Goal: Transaction & Acquisition: Subscribe to service/newsletter

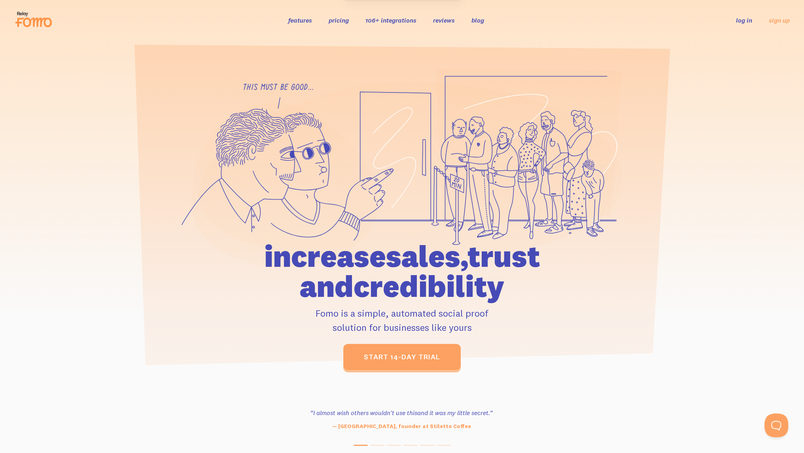
click at [745, 21] on link "log in" at bounding box center [744, 20] width 16 height 8
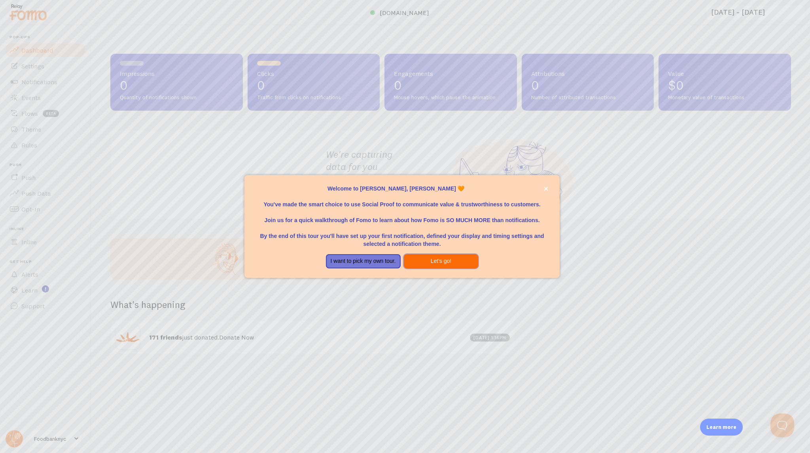
click at [443, 258] on button "Let's go!" at bounding box center [441, 261] width 75 height 14
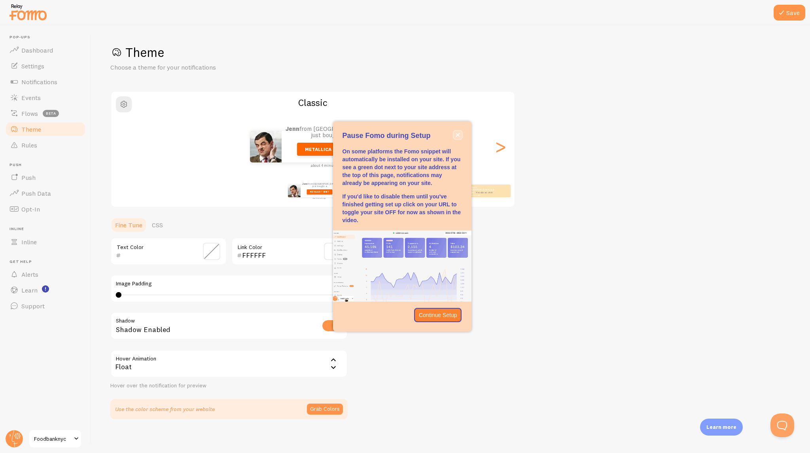
click at [456, 136] on icon "close," at bounding box center [458, 135] width 4 height 4
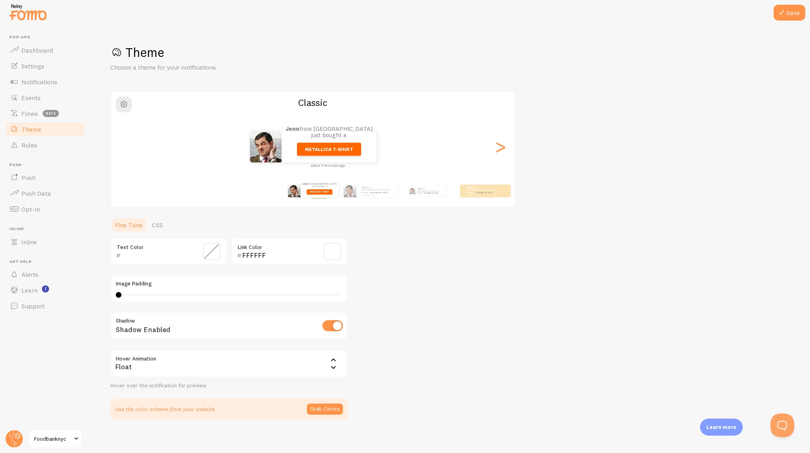
click at [57, 433] on link "Foodbanknyc" at bounding box center [54, 439] width 53 height 19
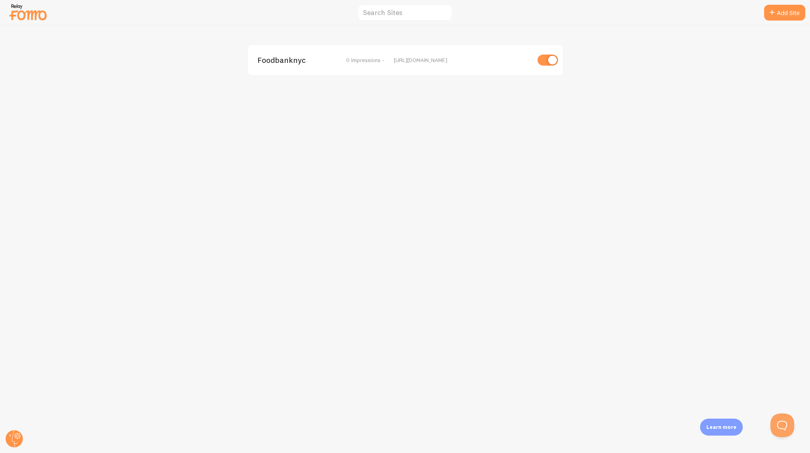
click at [340, 66] on div "Foodbanknyc 0 Impressions - https://www.foodbanknyc.org" at bounding box center [405, 60] width 315 height 30
drag, startPoint x: 65, startPoint y: 36, endPoint x: 55, endPoint y: 34, distance: 10.5
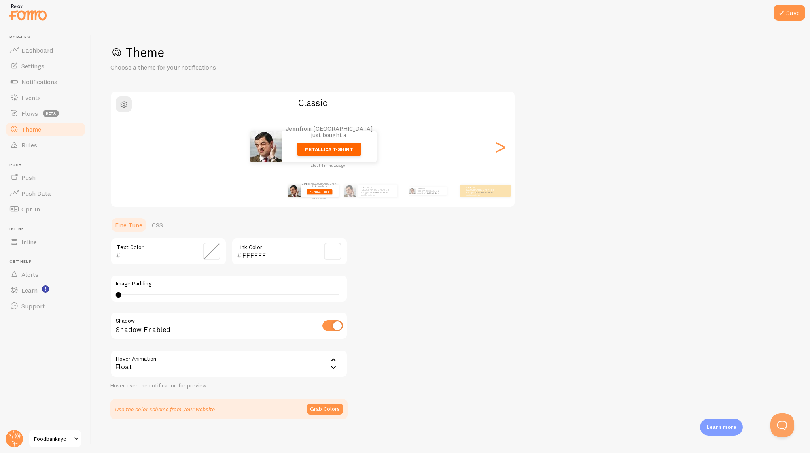
click at [55, 6] on div at bounding box center [405, 12] width 810 height 25
drag, startPoint x: 41, startPoint y: 17, endPoint x: 87, endPoint y: 0, distance: 49.2
click at [41, 17] on img at bounding box center [28, 12] width 40 height 20
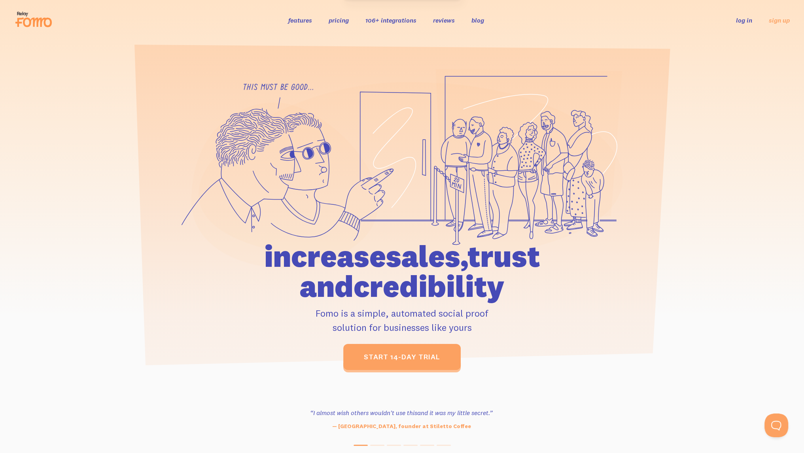
click at [334, 18] on link "pricing" at bounding box center [339, 20] width 20 height 8
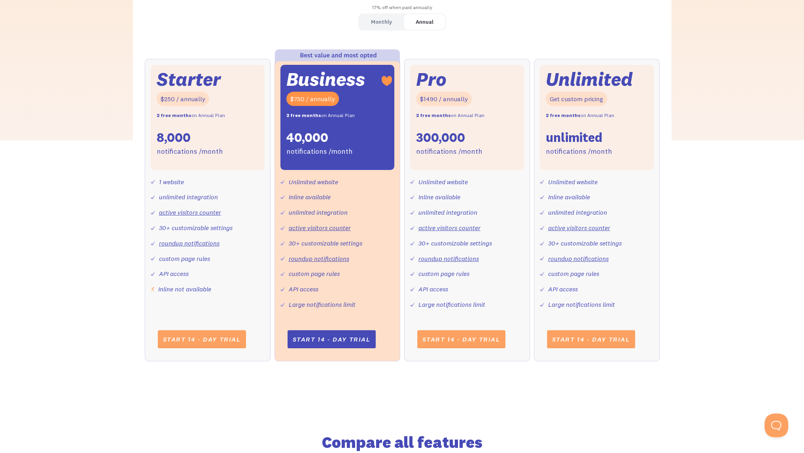
scroll to position [277, 0]
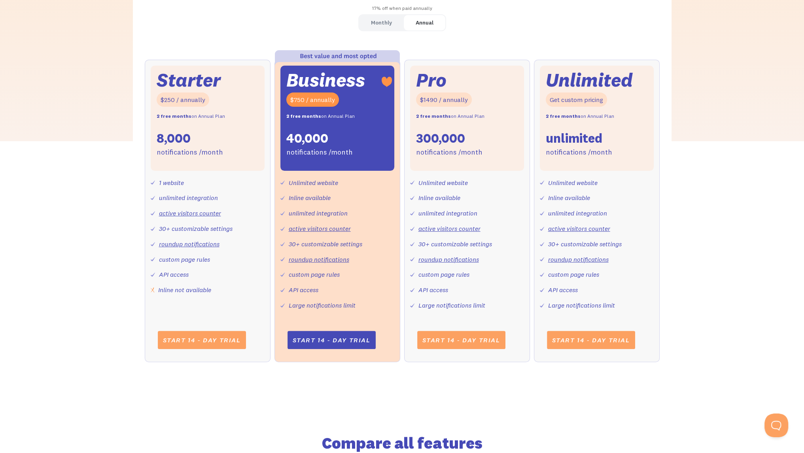
click at [385, 23] on div "Monthly" at bounding box center [381, 22] width 21 height 11
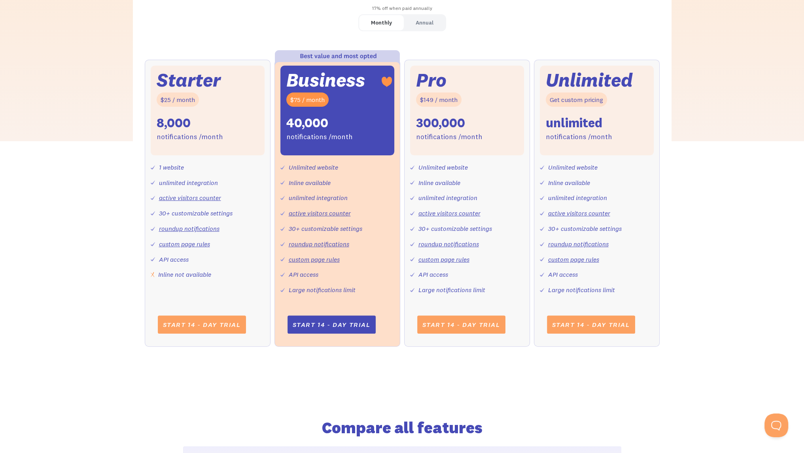
click at [159, 277] on div "Inline not available" at bounding box center [184, 274] width 53 height 11
click at [153, 274] on img at bounding box center [153, 275] width 4 height 6
click at [211, 276] on div "Inline not available" at bounding box center [184, 274] width 53 height 11
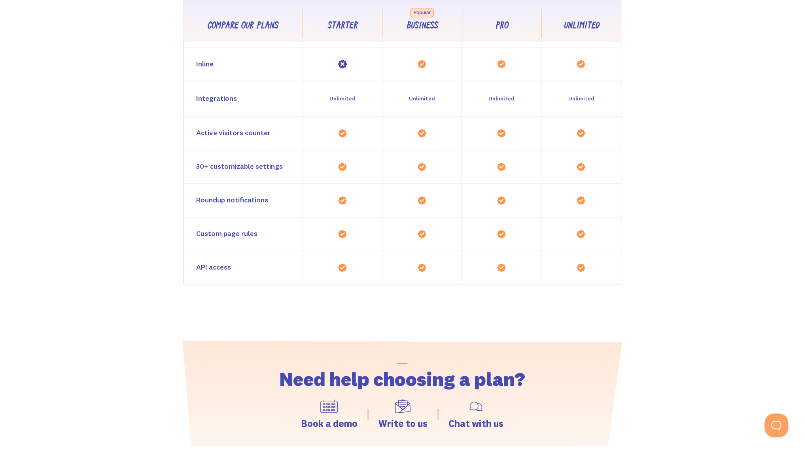
scroll to position [791, 0]
click at [343, 63] on img at bounding box center [342, 62] width 9 height 9
click at [221, 67] on div "Inline" at bounding box center [243, 62] width 119 height 33
click at [189, 64] on div "Inline" at bounding box center [243, 62] width 119 height 33
click at [197, 62] on div "Inline" at bounding box center [204, 62] width 17 height 11
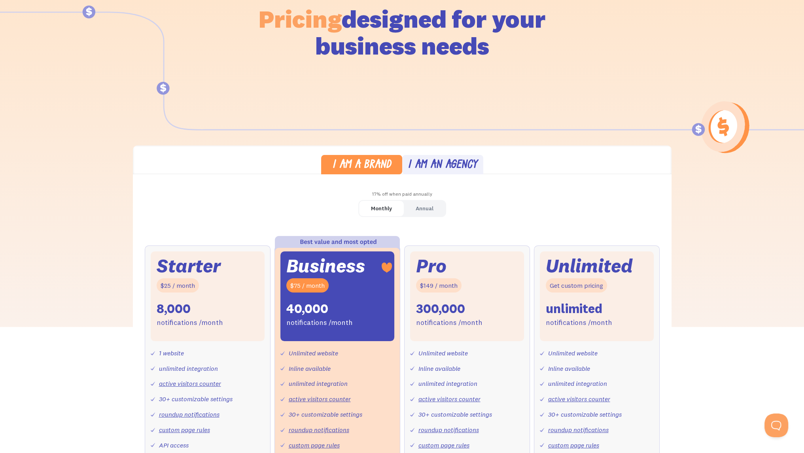
scroll to position [0, 0]
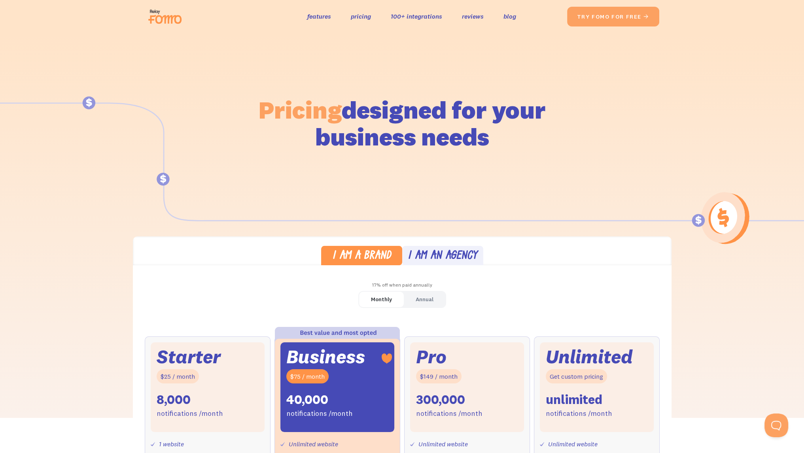
drag, startPoint x: 136, startPoint y: 245, endPoint x: 125, endPoint y: 86, distance: 159.4
click at [301, 144] on h1 "Pricing designed for your business needs" at bounding box center [402, 124] width 288 height 54
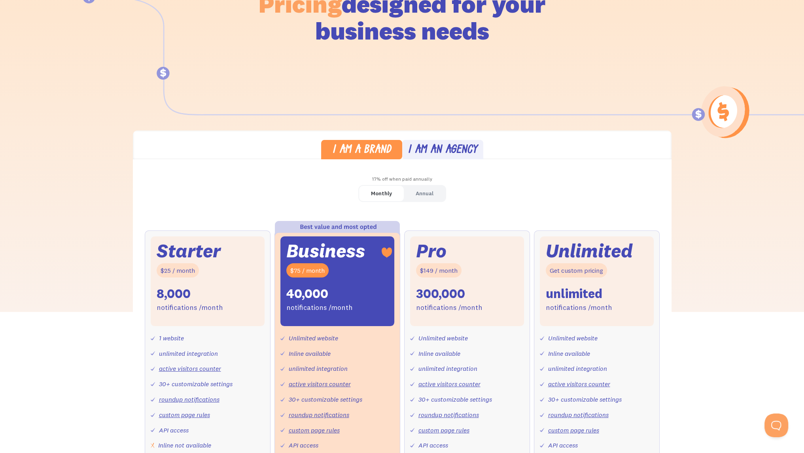
scroll to position [119, 0]
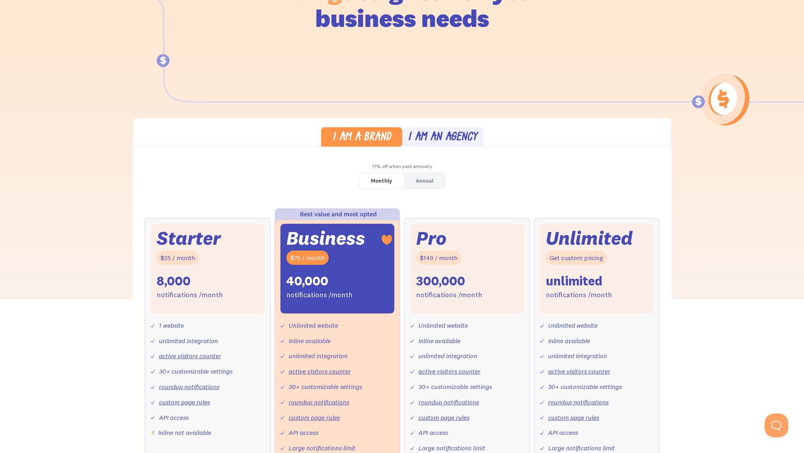
click at [428, 133] on div "I am an agency" at bounding box center [443, 137] width 70 height 11
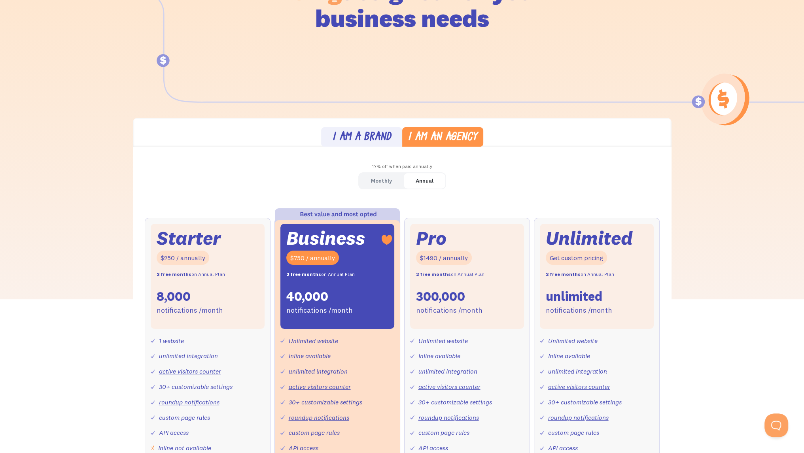
click at [354, 129] on link "I am a brand" at bounding box center [361, 136] width 81 height 19
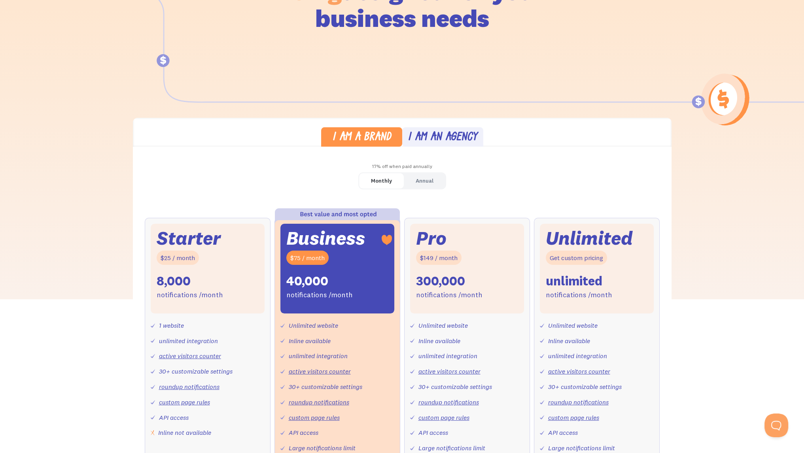
click at [394, 129] on link "I am a brand" at bounding box center [361, 136] width 81 height 19
click at [405, 130] on link "I am an agency" at bounding box center [442, 136] width 81 height 19
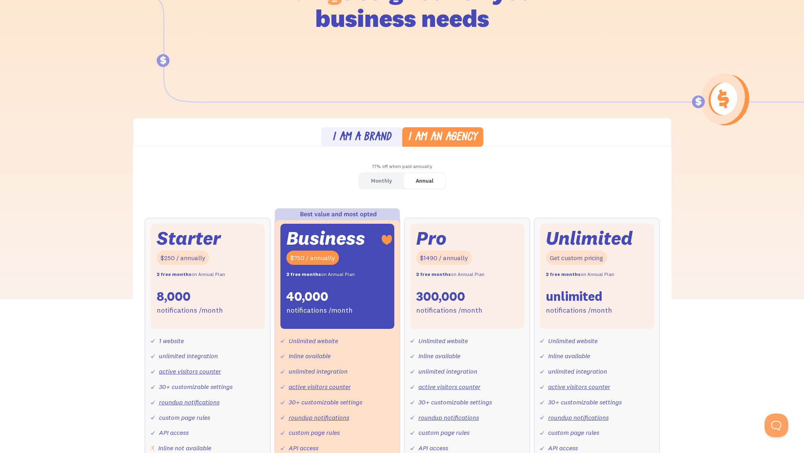
click at [378, 180] on div "Monthly" at bounding box center [381, 180] width 21 height 11
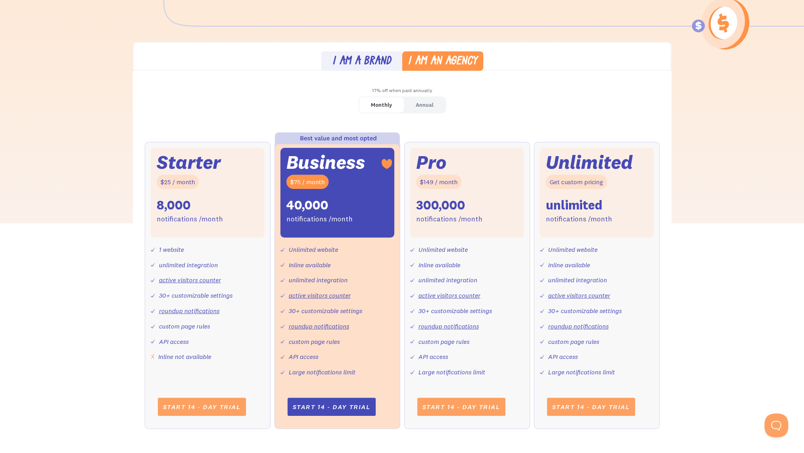
scroll to position [198, 0]
